Goal: Transaction & Acquisition: Book appointment/travel/reservation

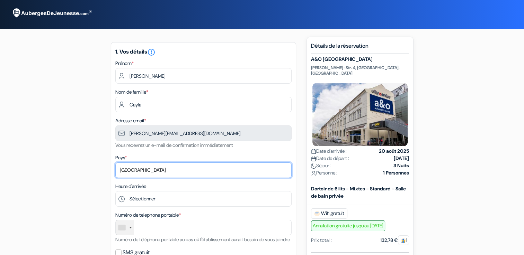
click at [130, 172] on select "Selectionner le pays Abkhazie Afghanistan Afrique Du sud Albanie Algérie Allema…" at bounding box center [203, 171] width 176 height 16
select select "67"
click at [115, 163] on select "Selectionner le pays Abkhazie Afghanistan Afrique Du sud Albanie Algérie Allema…" at bounding box center [203, 171] width 176 height 16
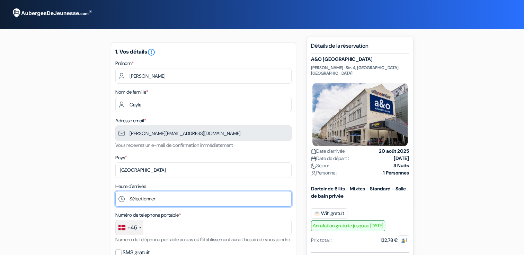
click at [132, 196] on select "Sélectionner 1:00 2:00 3:00 4:00 5:00 6:00 7:00 8:00 9:00 10:00 11:00 12:00 13:…" at bounding box center [203, 199] width 176 height 16
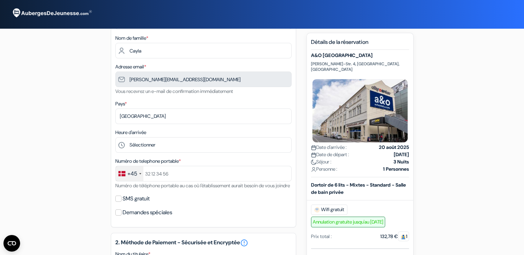
scroll to position [69, 0]
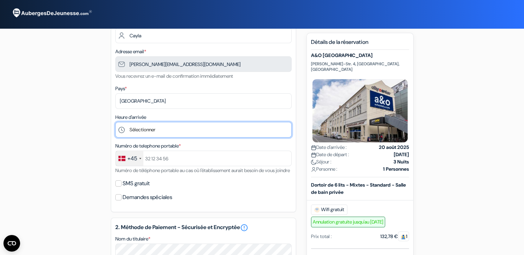
click at [134, 127] on select "Sélectionner 1:00 2:00 3:00 4:00 5:00 6:00 7:00 8:00 9:00 10:00 11:00 12:00 13:…" at bounding box center [203, 130] width 176 height 16
select select "15"
click at [115, 123] on select "Sélectionner 1:00 2:00 3:00 4:00 5:00 6:00 7:00 8:00 9:00 10:00 11:00 12:00 13:…" at bounding box center [203, 130] width 176 height 16
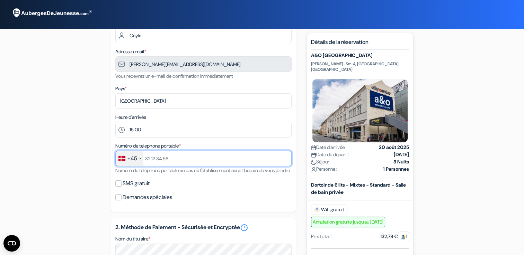
click at [158, 160] on input "text" at bounding box center [203, 159] width 176 height 16
type input "[PHONE_NUMBER]"
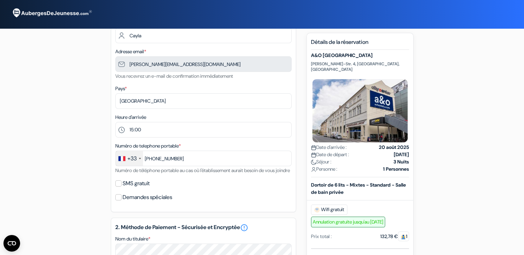
click at [57, 193] on div "add_box A&O Salzburg Hauptbahnhof Fanny-von Lehnert-Str. 4, Salzbourg, Autriche…" at bounding box center [262, 237] width 457 height 541
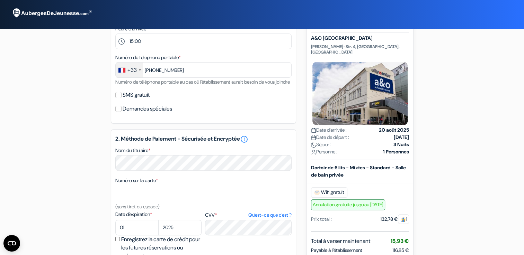
scroll to position [166, 0]
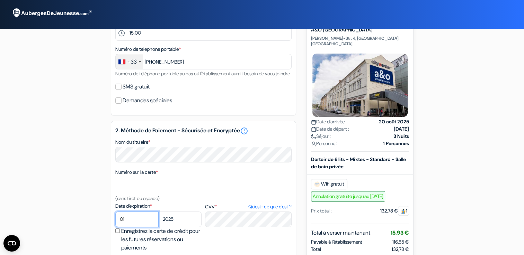
click at [126, 223] on select "01 02 03 04 05 06 07 08 09 10 11 12" at bounding box center [136, 220] width 43 height 16
select select "06"
click at [115, 221] on select "01 02 03 04 05 06 07 08 09 10 11 12" at bounding box center [136, 220] width 43 height 16
click at [179, 227] on select "2025 2026 2027 2028 2029 2030 2031 2032 2033 2034 2035 2036 2037 2038 2039 2040…" at bounding box center [179, 220] width 43 height 16
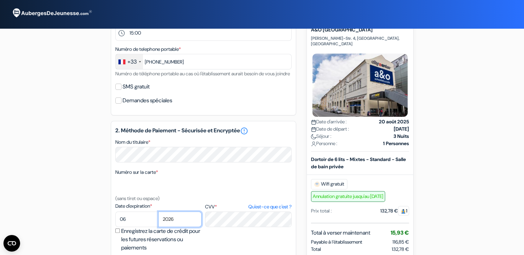
select select "2029"
click at [65, 193] on div "add_box A&O Salzburg Hauptbahnhof Fanny-von Lehnert-Str. 4, Salzbourg, Autriche…" at bounding box center [262, 141] width 457 height 541
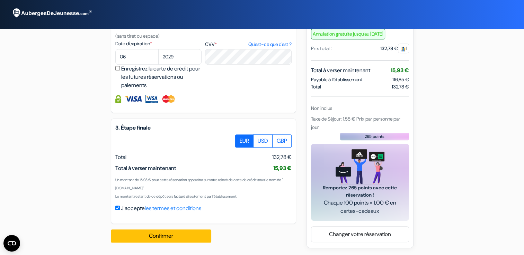
scroll to position [337, 0]
click at [131, 234] on button "Confirmer Loading..." at bounding box center [161, 236] width 100 height 13
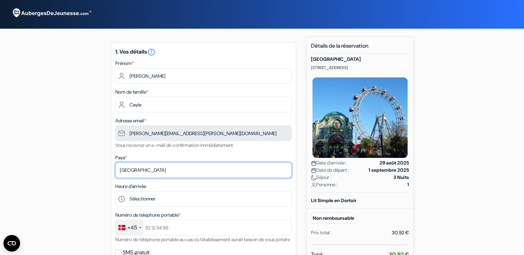
click at [151, 168] on select "Selectionner le pays Abkhazie [GEOGRAPHIC_DATA] [GEOGRAPHIC_DATA] [GEOGRAPHIC_D…" at bounding box center [203, 171] width 176 height 16
select select "fr"
click at [115, 163] on select "Selectionner le pays Abkhazie [GEOGRAPHIC_DATA] [GEOGRAPHIC_DATA] [GEOGRAPHIC_D…" at bounding box center [203, 171] width 176 height 16
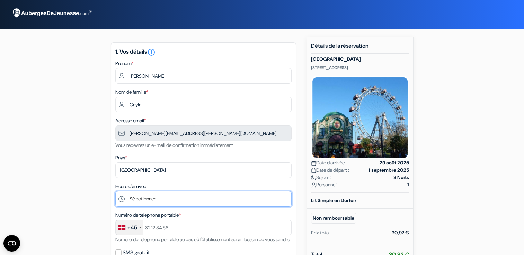
click at [137, 200] on select "Sélectionner 14:00 15:00 16:00 17:00 18:00 19:00 20:00 21:00 22:00" at bounding box center [203, 199] width 176 height 16
click at [138, 201] on select "Sélectionner 14:00 15:00 16:00 17:00 18:00 19:00 20:00 21:00 22:00" at bounding box center [203, 199] width 176 height 16
select select "14"
click at [115, 192] on select "Sélectionner 14:00 15:00 16:00 17:00 18:00 19:00 20:00 21:00 22:00" at bounding box center [203, 199] width 176 height 16
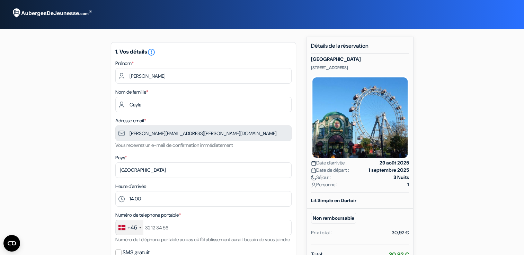
click at [91, 137] on div "add_box [GEOGRAPHIC_DATA] [STREET_ADDRESS] Détails de l'établissement X no_plan" at bounding box center [262, 245] width 457 height 417
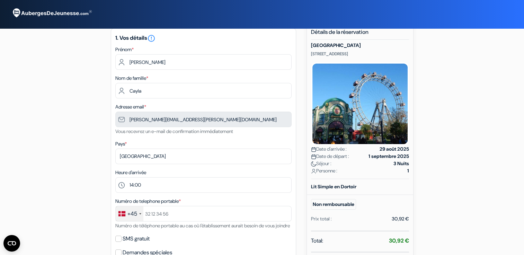
scroll to position [28, 0]
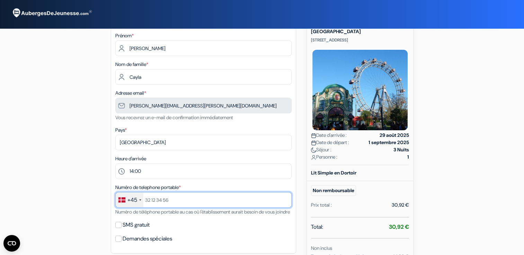
click at [152, 197] on input "text" at bounding box center [203, 200] width 176 height 16
type input "[PHONE_NUMBER]"
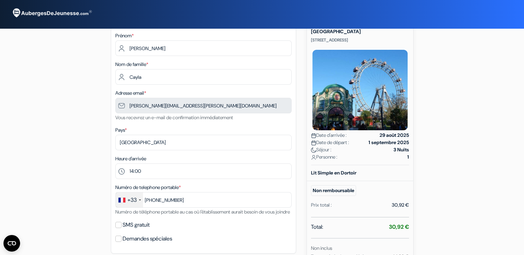
click at [79, 193] on div "add_box [GEOGRAPHIC_DATA] [STREET_ADDRESS] Détails de l'établissement X no_plan" at bounding box center [262, 217] width 457 height 417
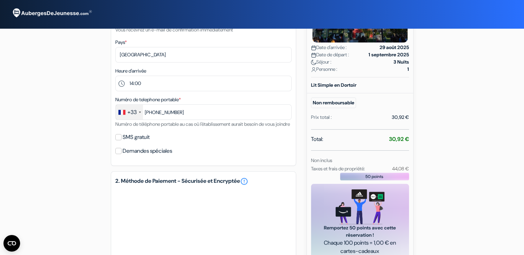
scroll to position [166, 0]
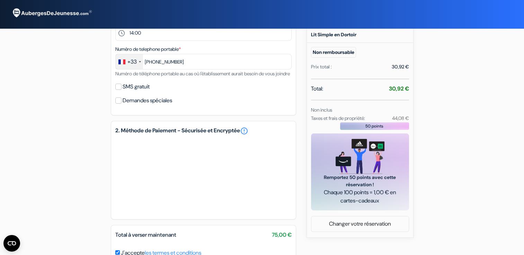
click at [76, 206] on div "add_box [GEOGRAPHIC_DATA] [STREET_ADDRESS] Détails de l'établissement X no_plan" at bounding box center [262, 79] width 457 height 417
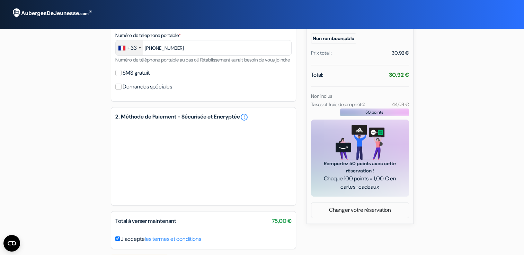
scroll to position [214, 0]
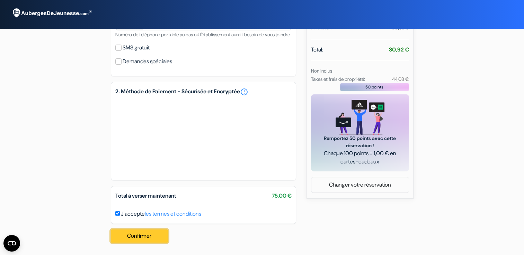
click at [129, 231] on button "Confirmer Loading..." at bounding box center [139, 236] width 57 height 13
click at [145, 81] on div "1. Vos détails error_outline Prénom * [PERSON_NAME] Nom de famille * [PERSON_NA…" at bounding box center [203, 43] width 185 height 412
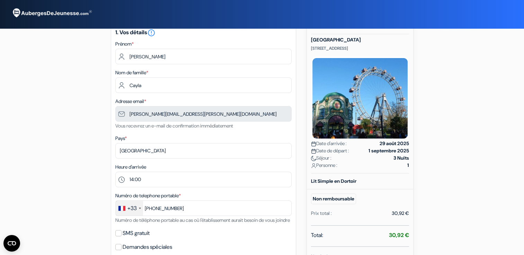
scroll to position [0, 0]
